Goal: Information Seeking & Learning: Learn about a topic

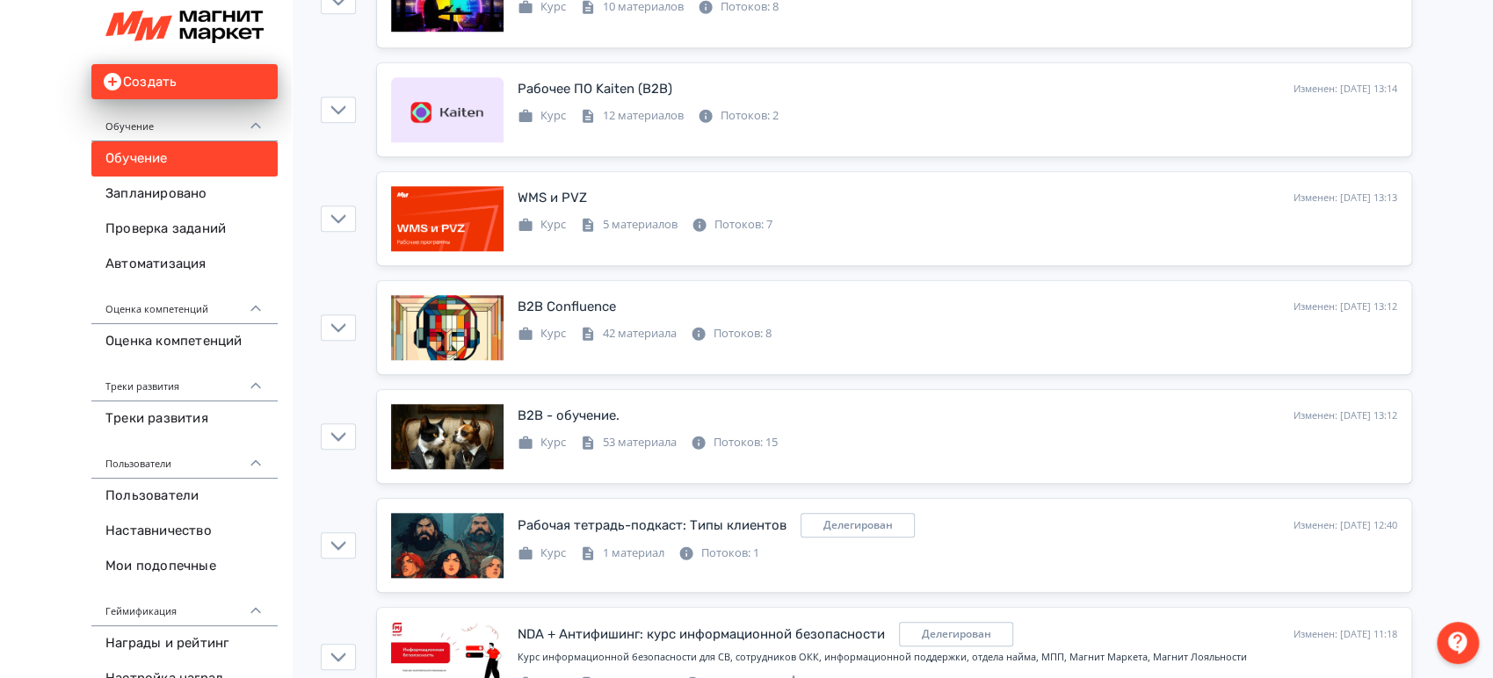
scroll to position [976, 0]
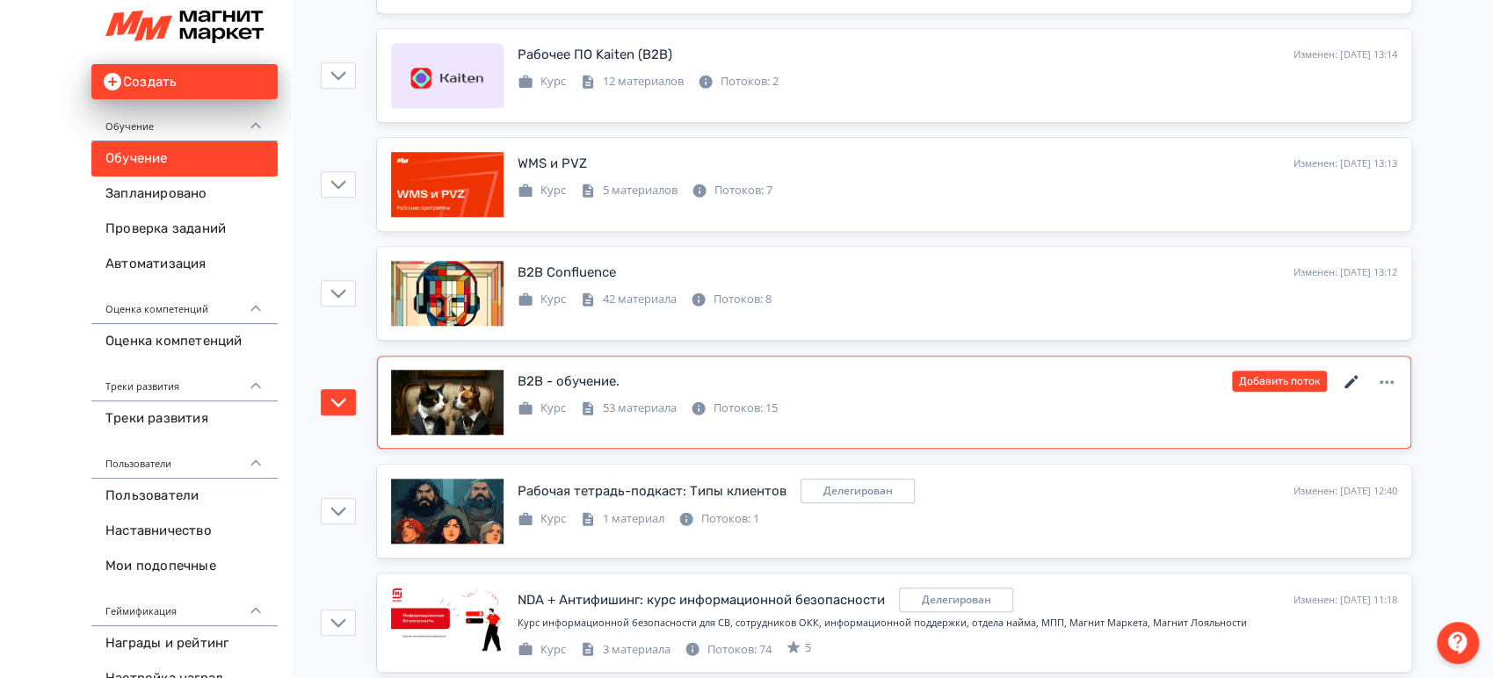
click at [1349, 384] on icon at bounding box center [1351, 382] width 21 height 21
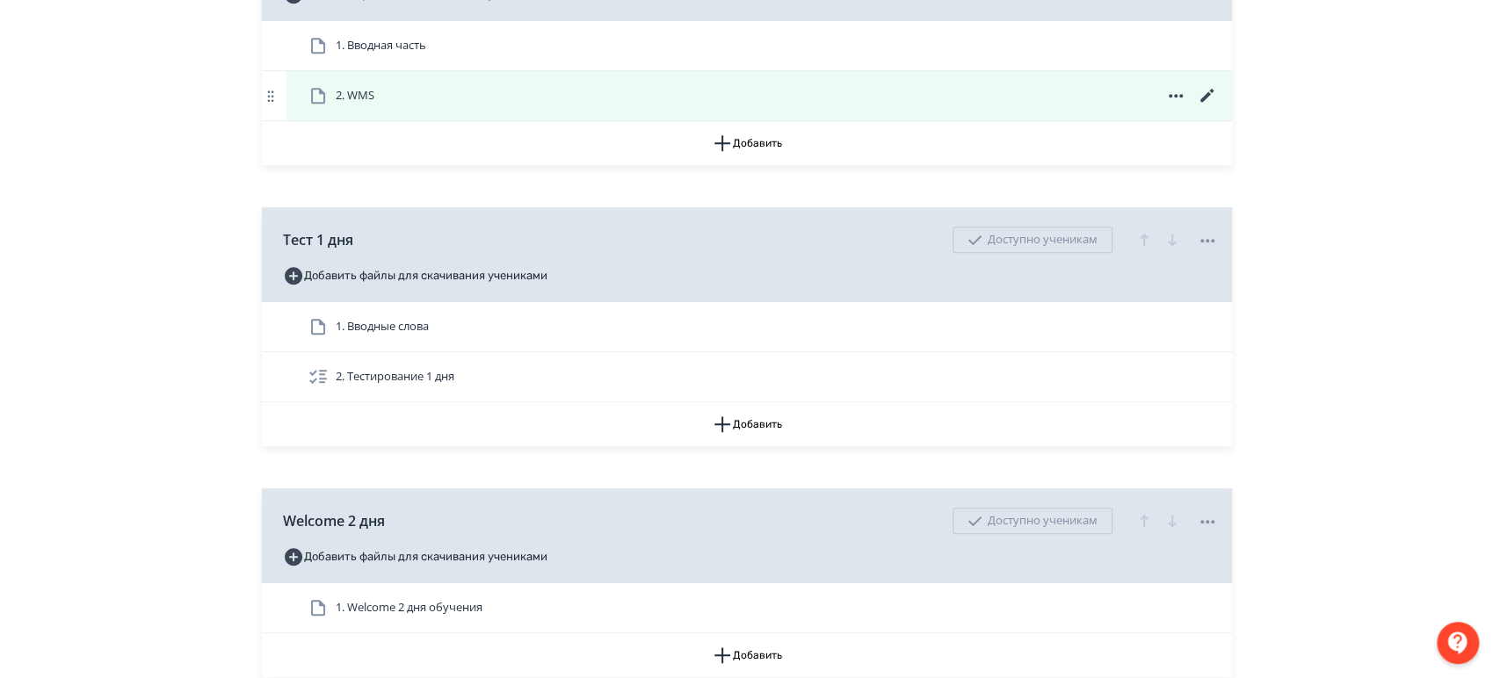
scroll to position [780, 0]
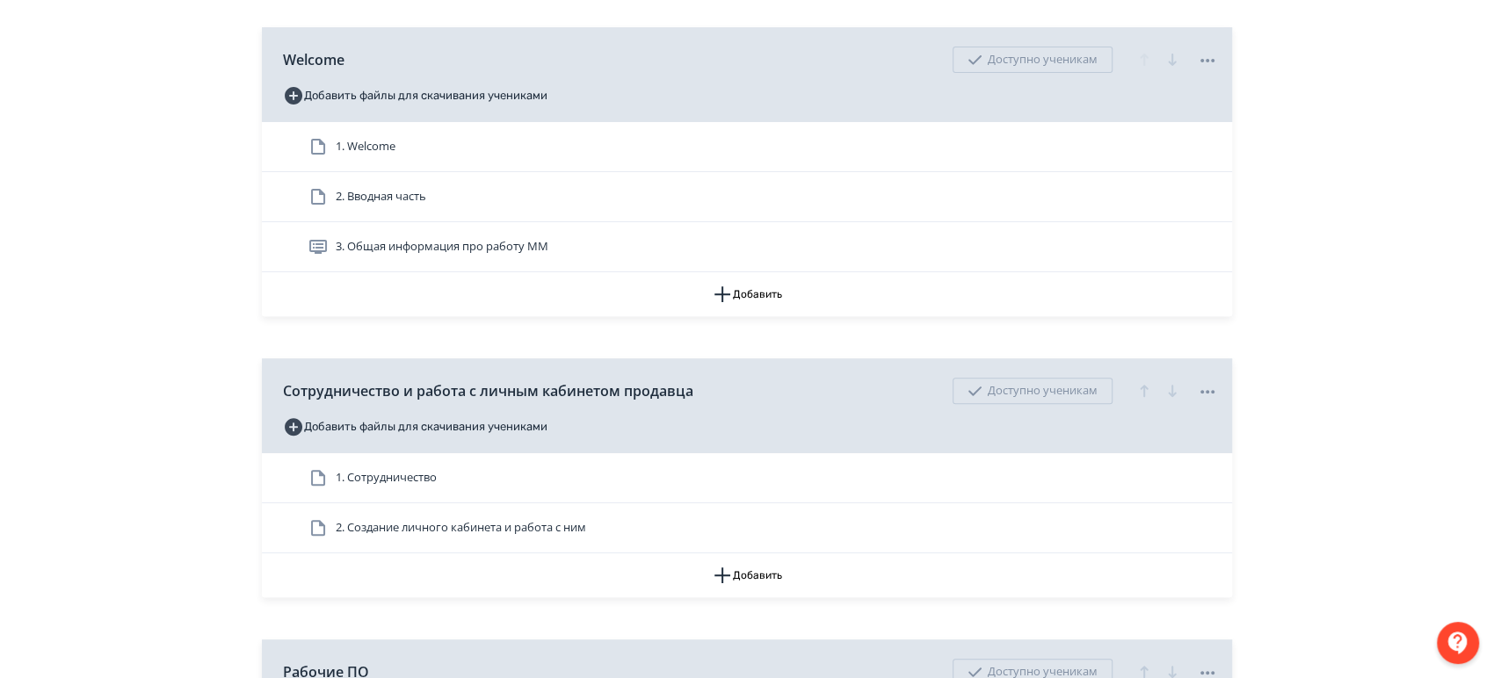
scroll to position [390, 0]
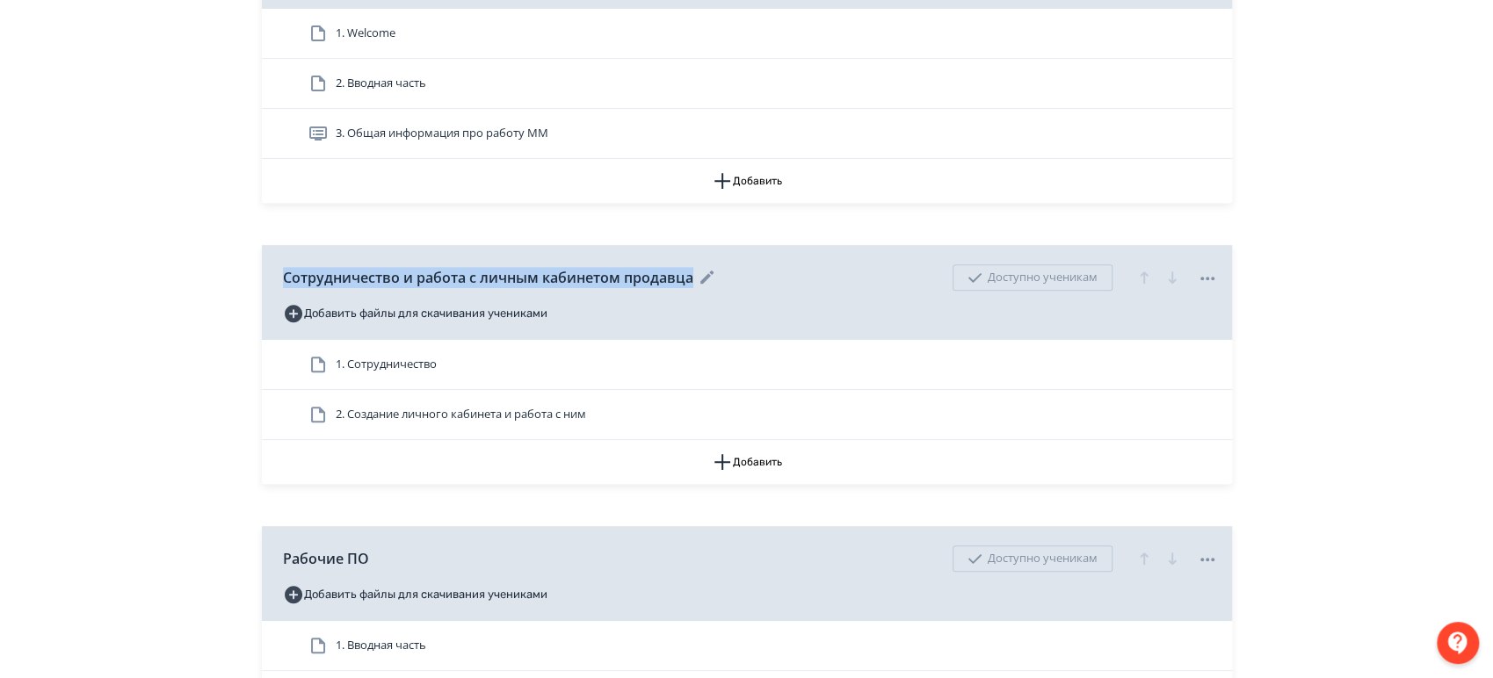
drag, startPoint x: 292, startPoint y: 273, endPoint x: 690, endPoint y: 291, distance: 398.4
click at [690, 291] on div "Сотрудничество и работа с личным кабинетом продавца Доступно ученикам Добавить …" at bounding box center [747, 292] width 970 height 95
copy span "Сотрудничество и работа с личным кабинетом продавца"
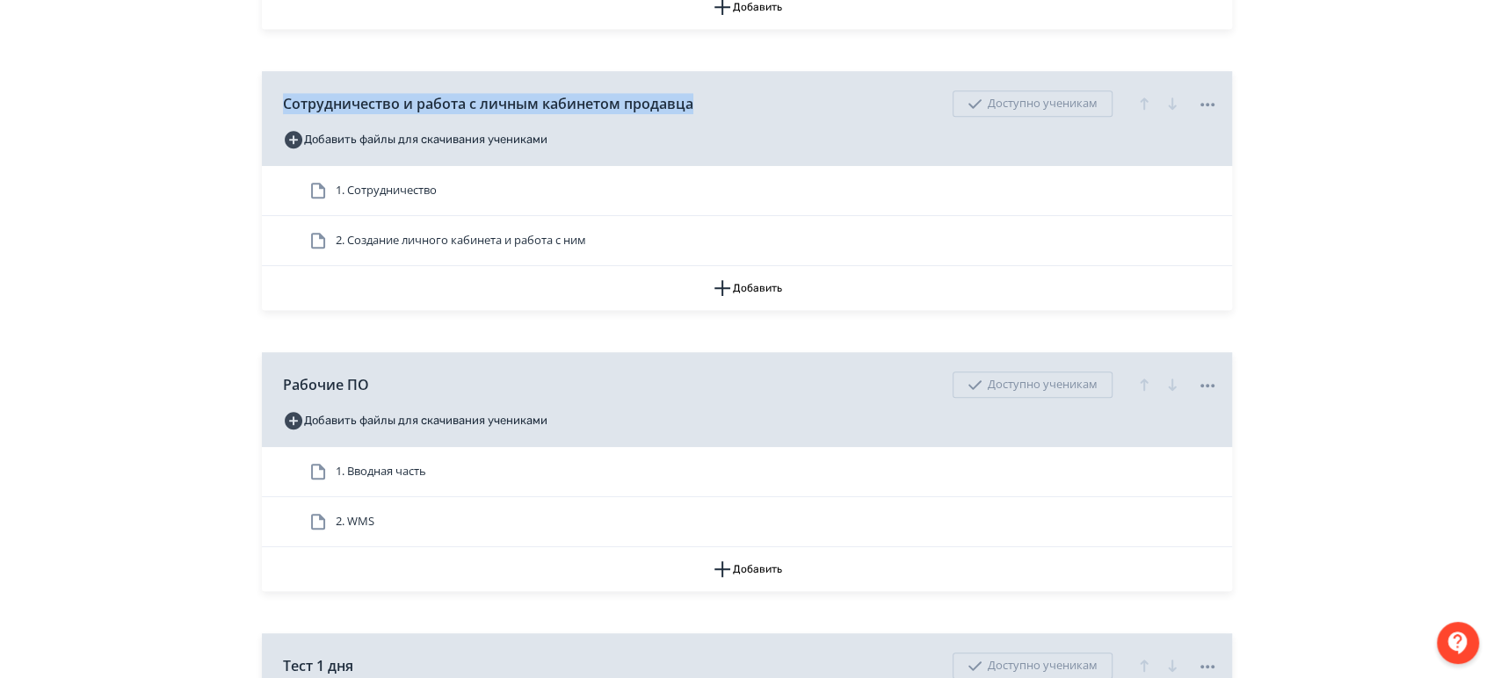
scroll to position [683, 0]
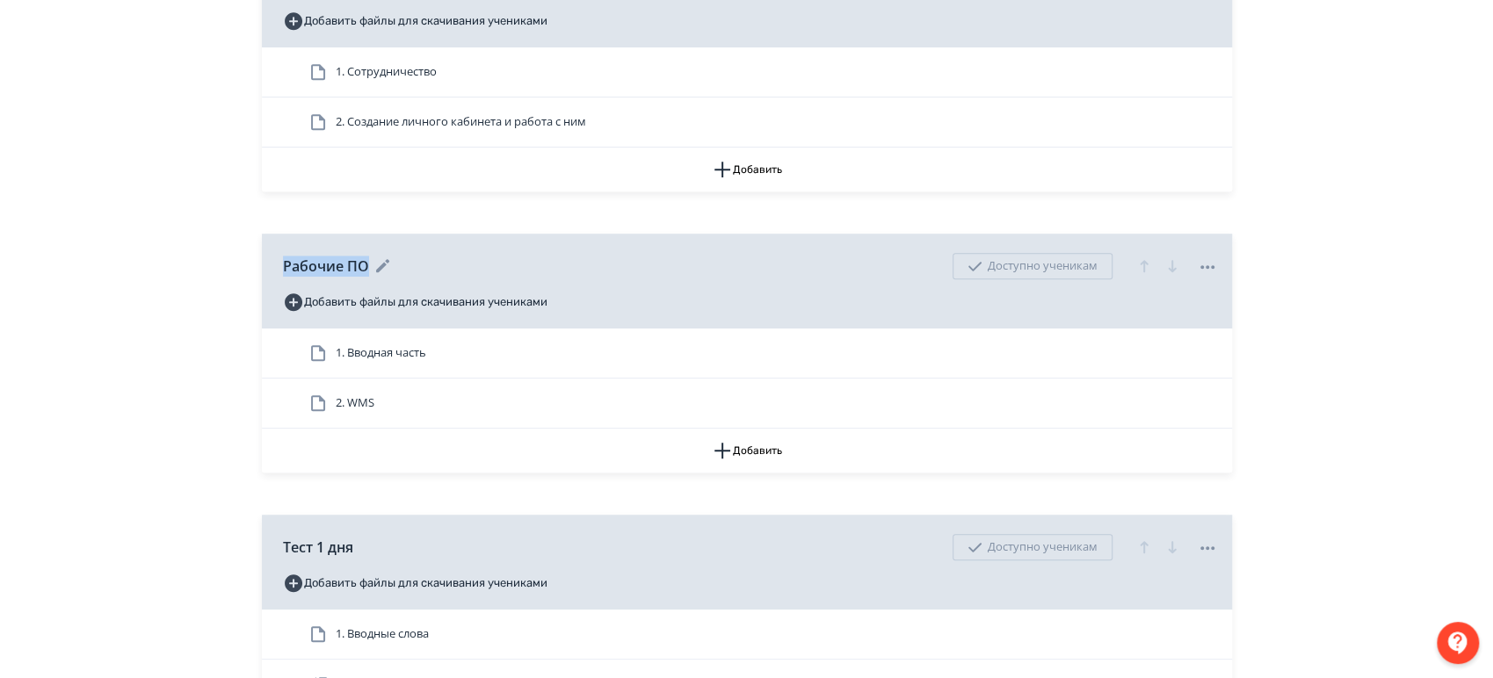
drag, startPoint x: 271, startPoint y: 264, endPoint x: 397, endPoint y: 264, distance: 126.5
click at [397, 264] on div "Рабочие ПО Доступно ученикам Добавить файлы для скачивания учениками" at bounding box center [747, 281] width 970 height 95
copy div "Рабочие ПО"
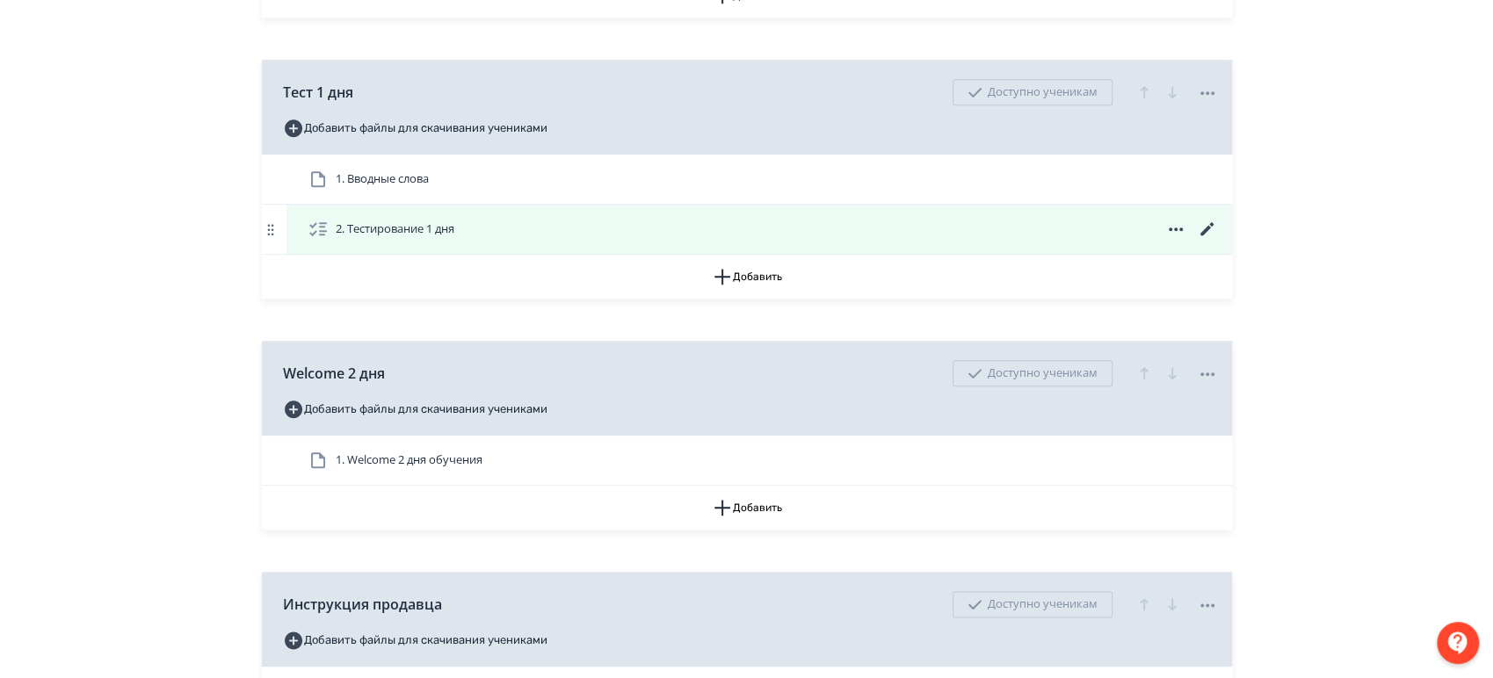
scroll to position [1171, 0]
